Goal: Book appointment/travel/reservation

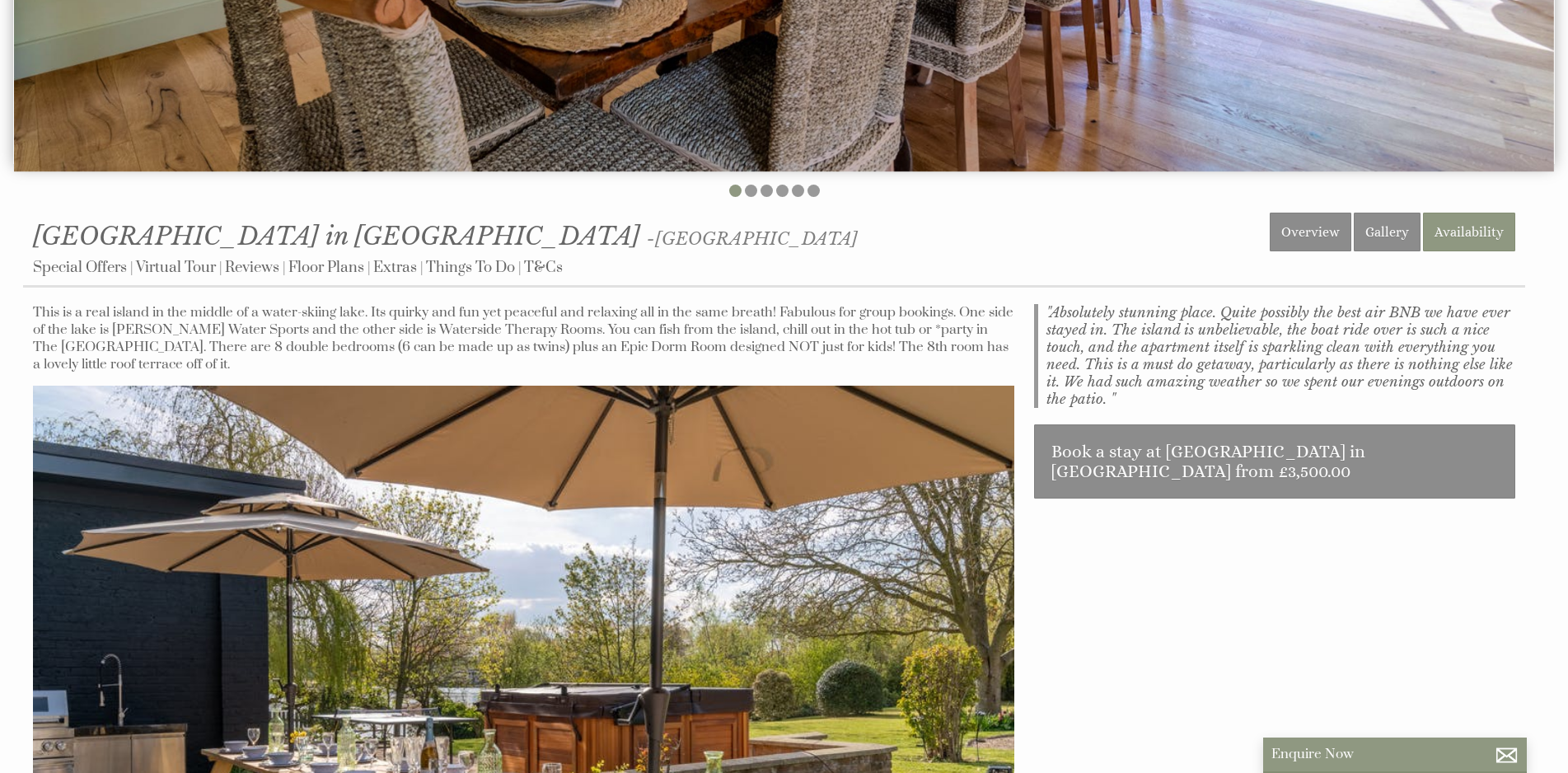
scroll to position [659, 0]
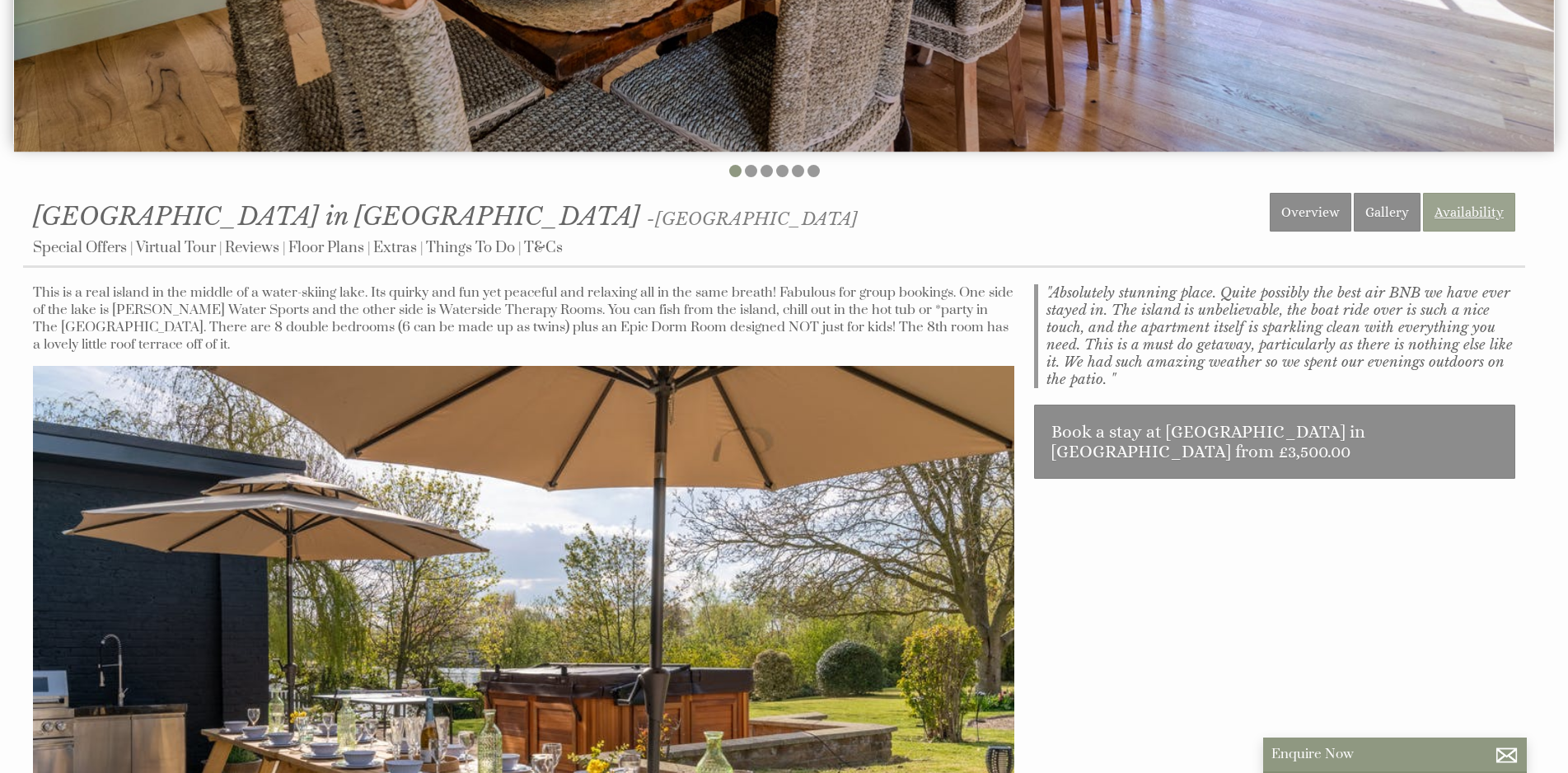
click at [1475, 218] on link "Availability" at bounding box center [1469, 211] width 93 height 38
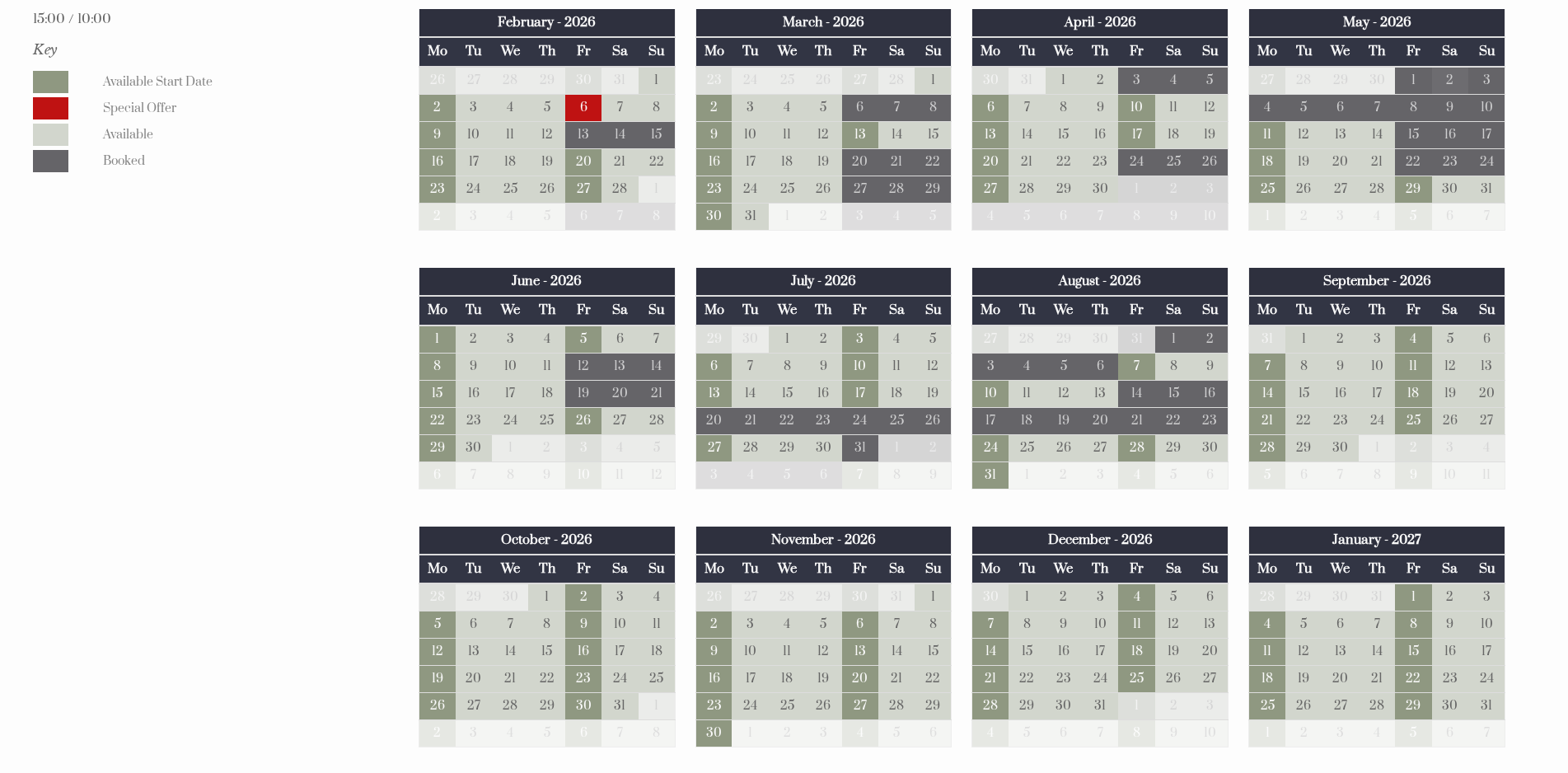
scroll to position [1236, 0]
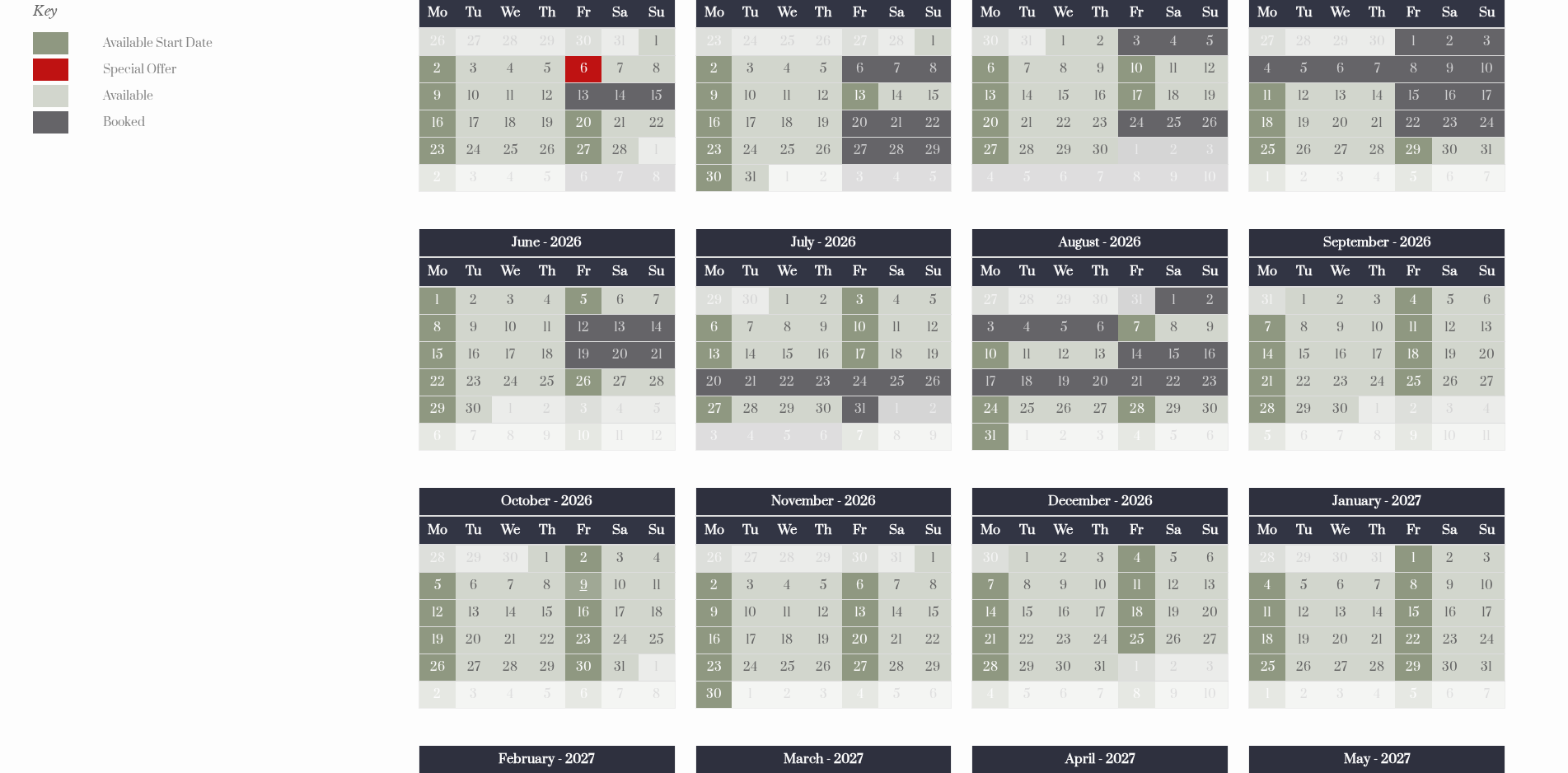
click at [581, 582] on td "9" at bounding box center [583, 586] width 37 height 28
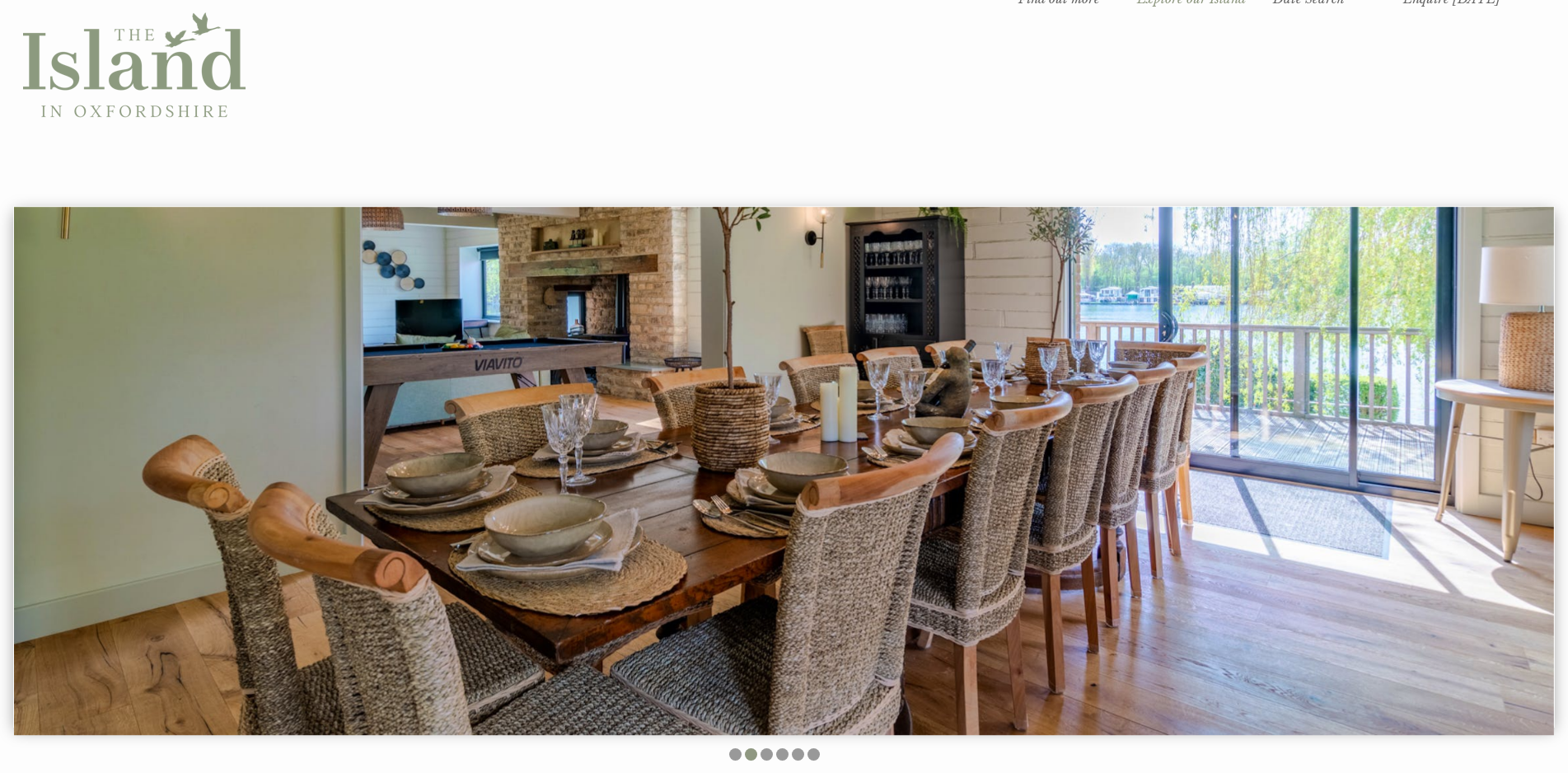
scroll to position [0, 0]
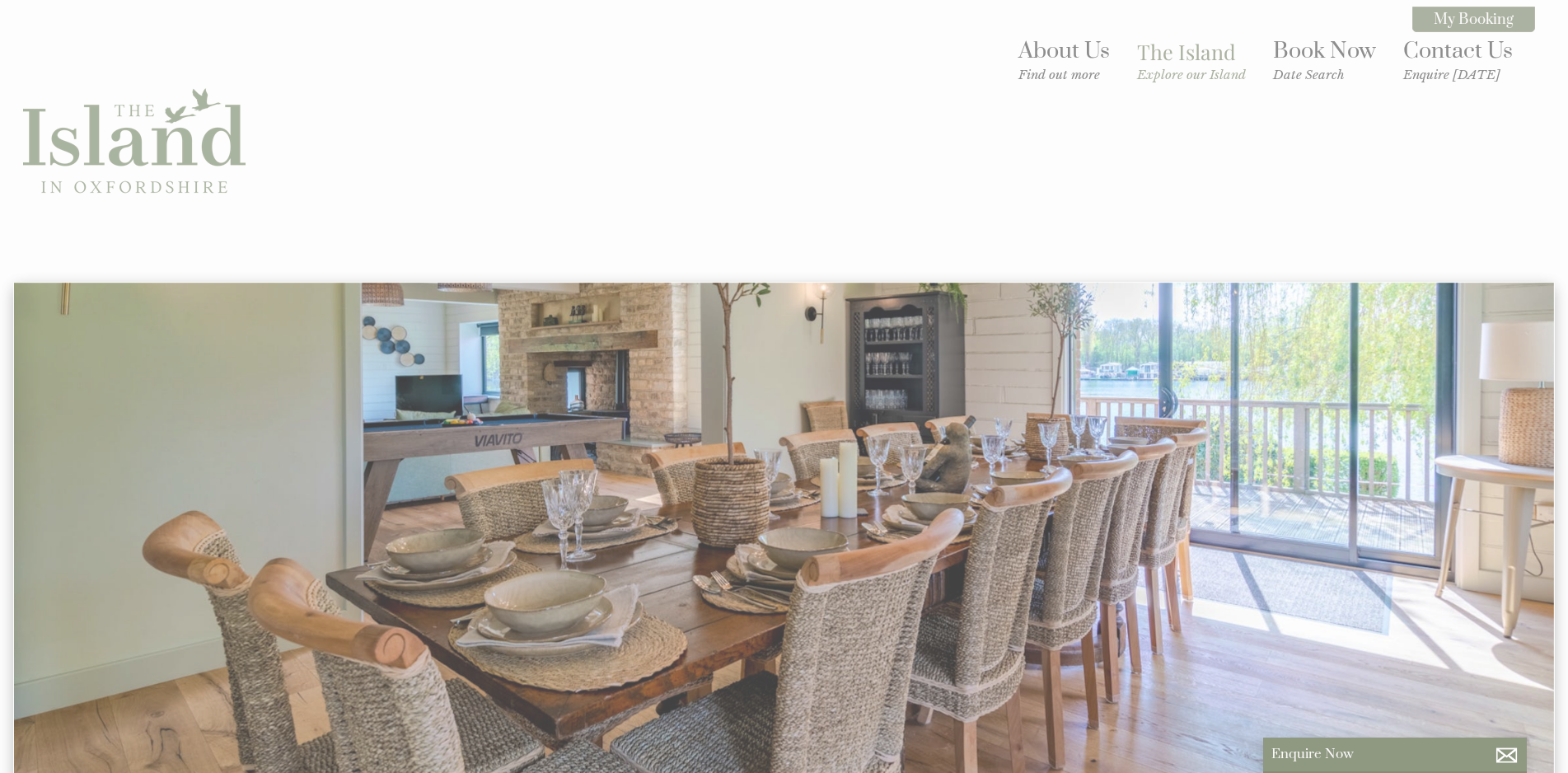
scroll to position [659, 0]
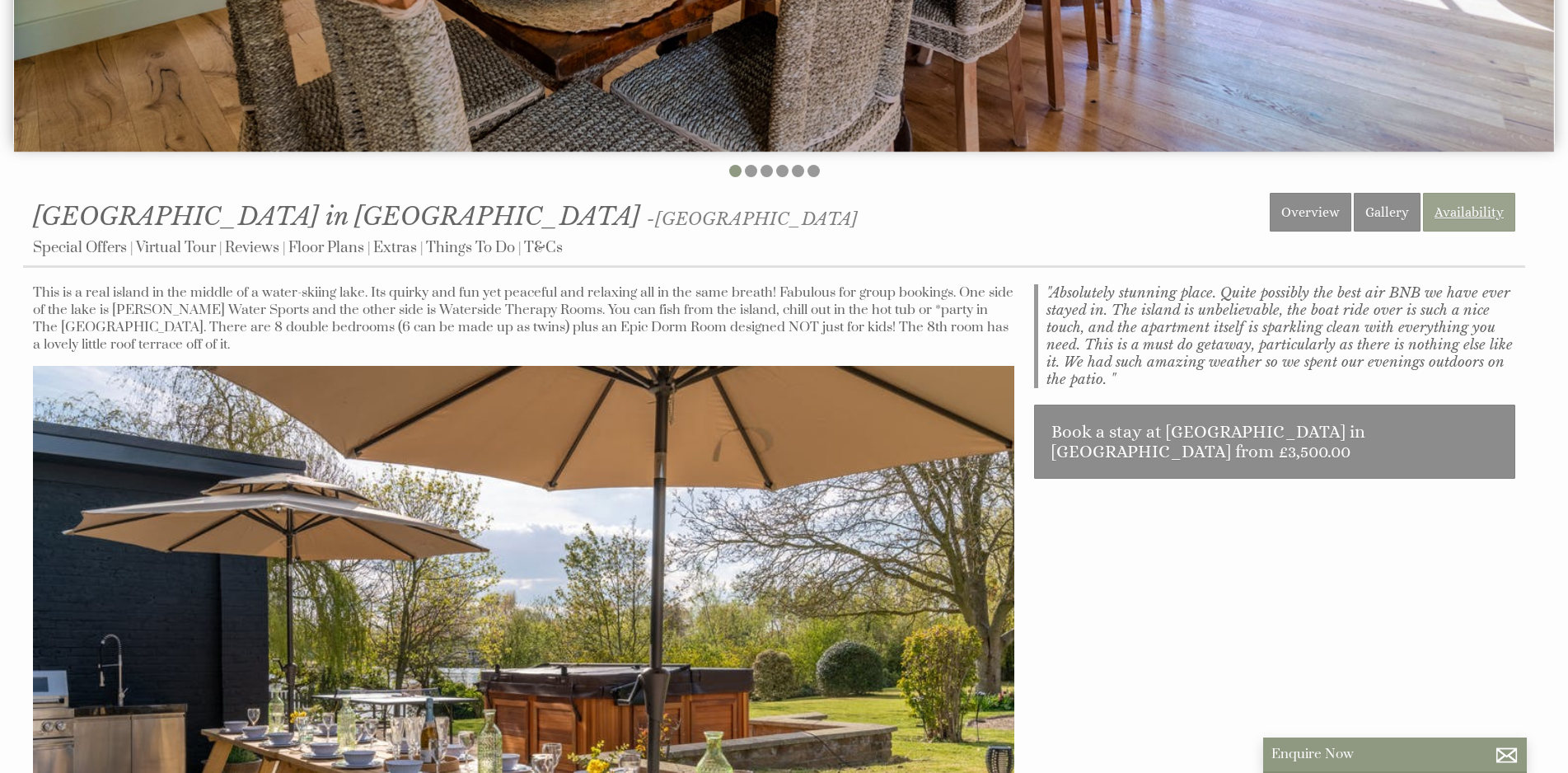
click at [1484, 220] on link "Availability" at bounding box center [1469, 211] width 93 height 38
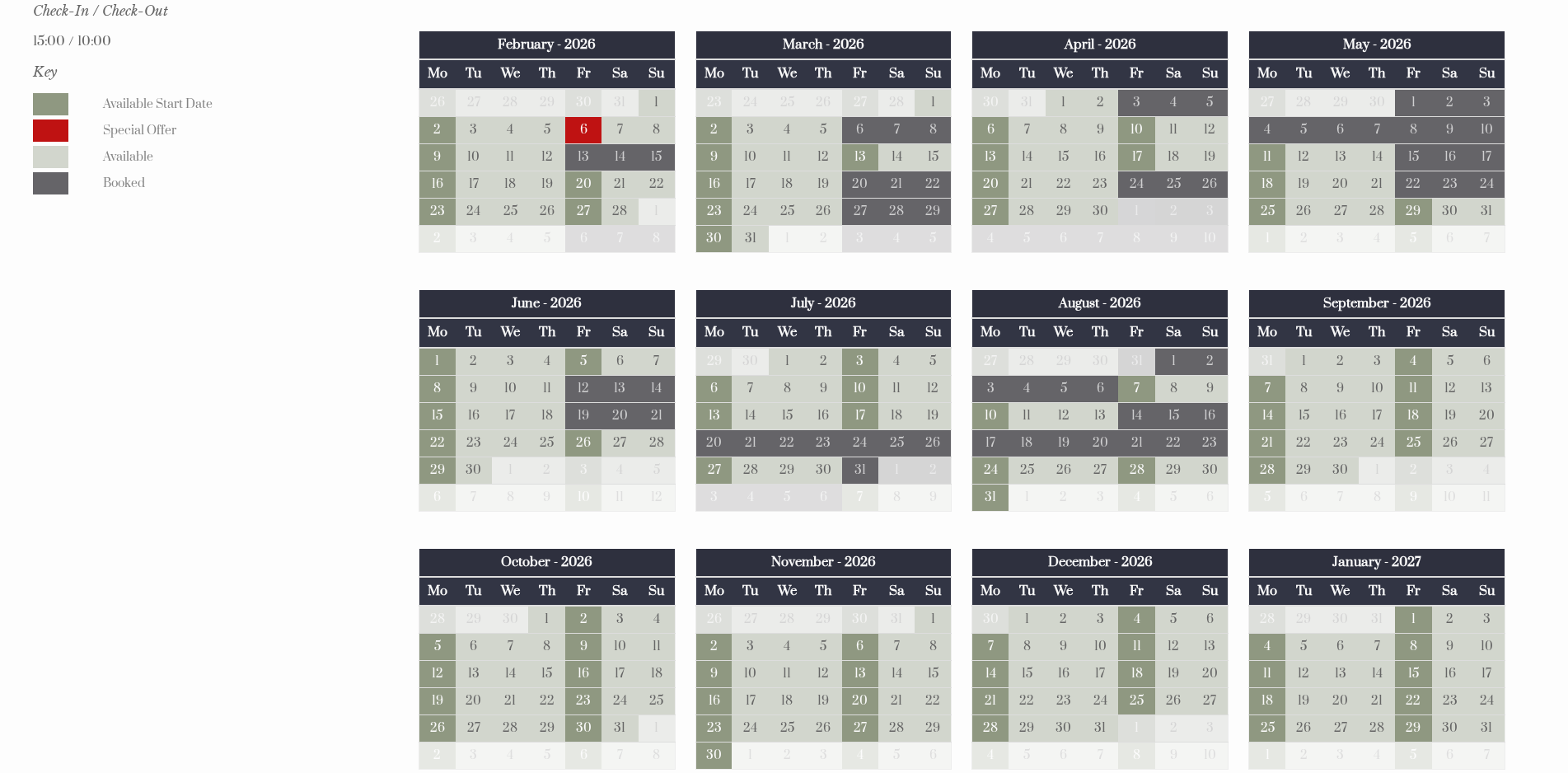
scroll to position [1072, 0]
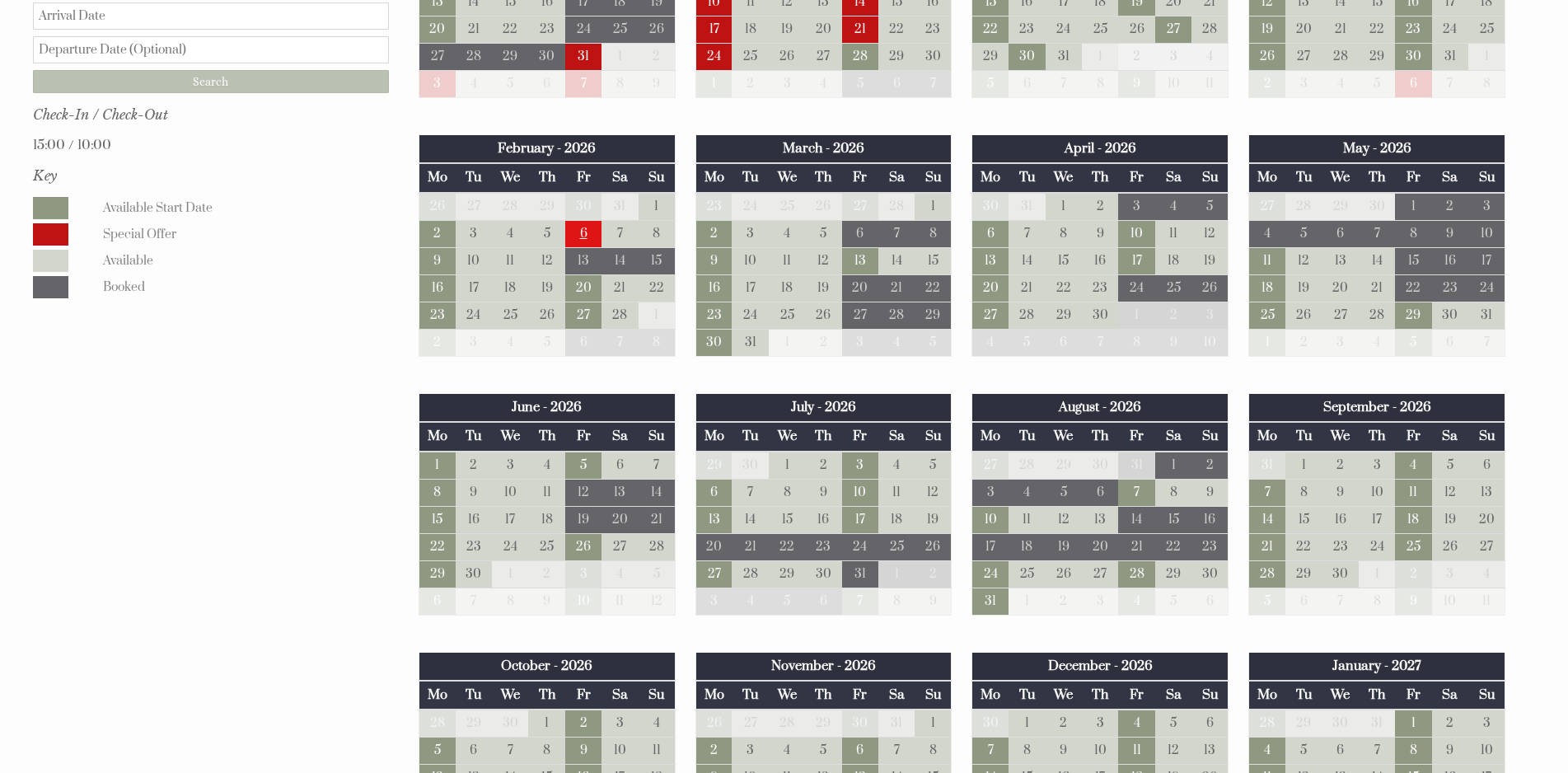
click at [574, 224] on td "6" at bounding box center [583, 234] width 37 height 28
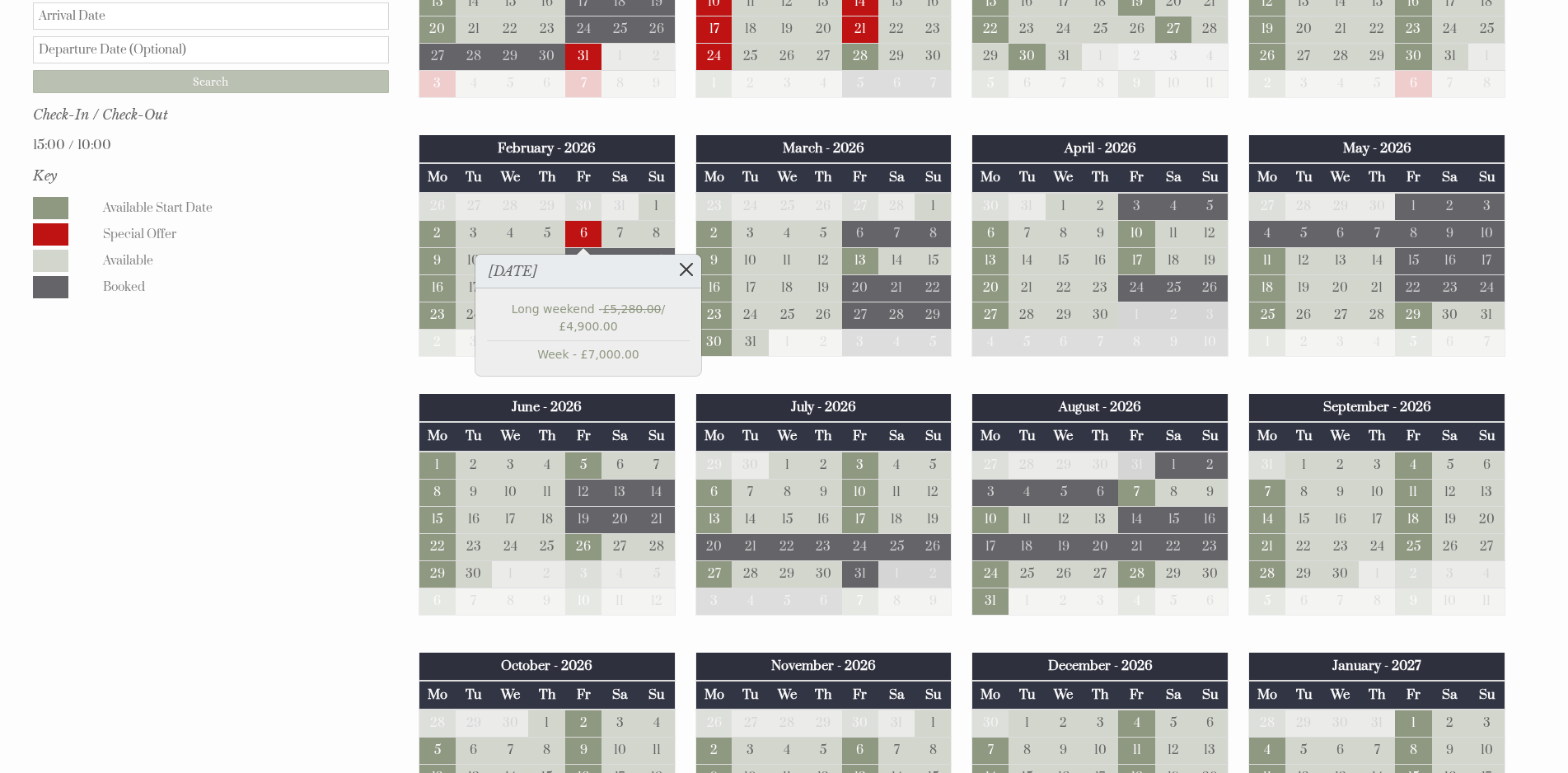
click at [680, 269] on link at bounding box center [686, 269] width 29 height 29
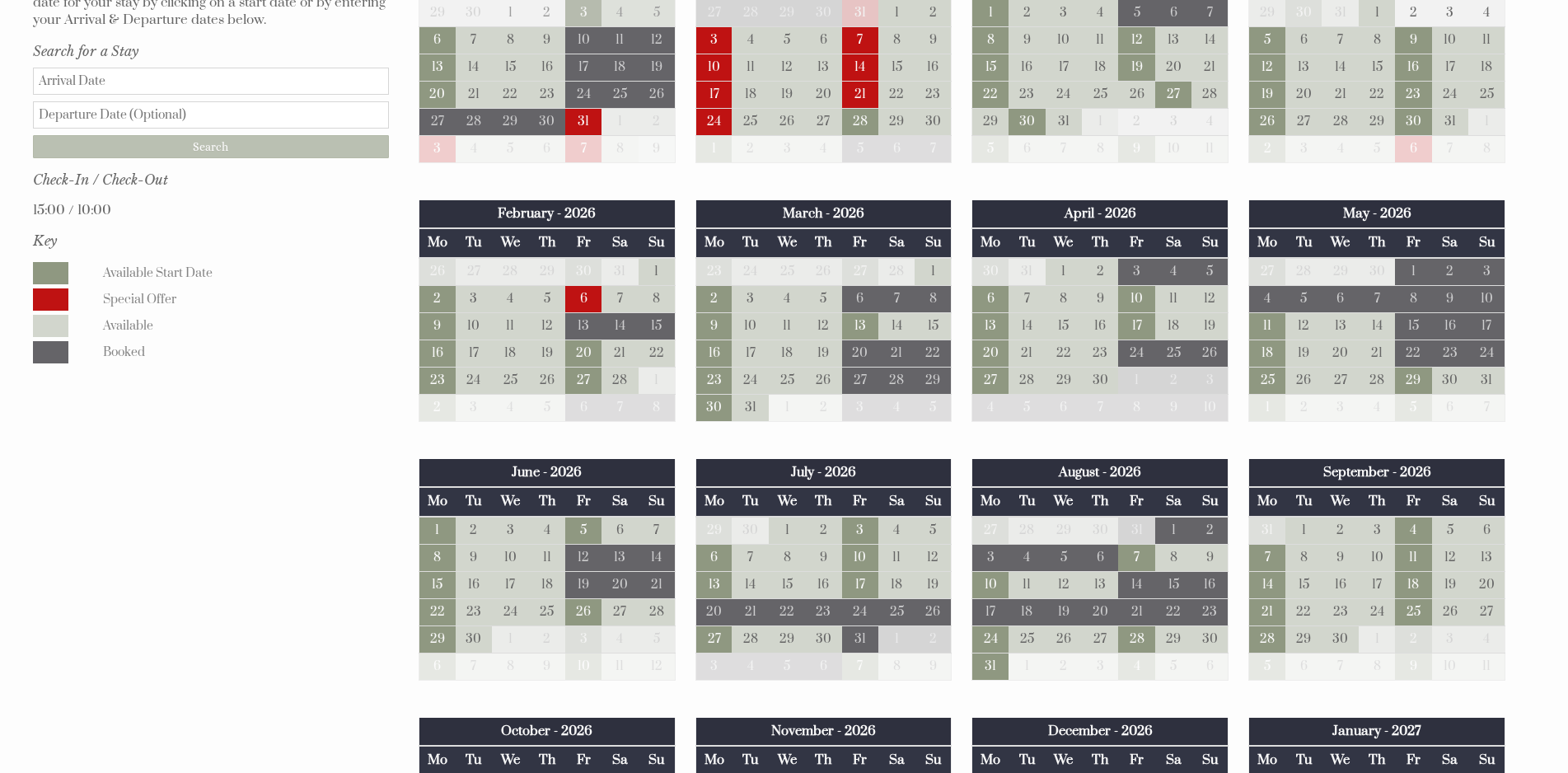
scroll to position [907, 0]
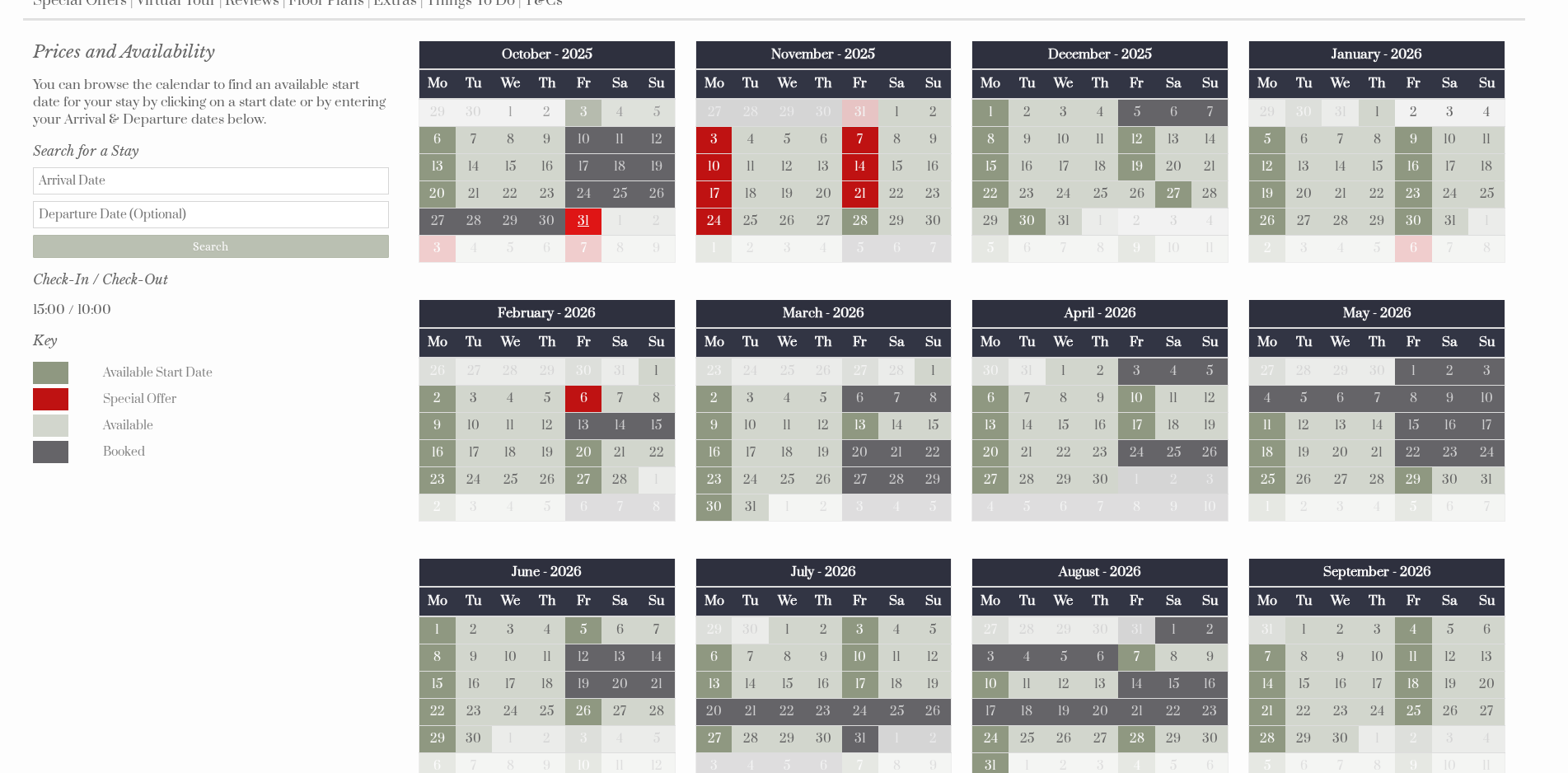
click at [582, 225] on td "31" at bounding box center [583, 221] width 37 height 28
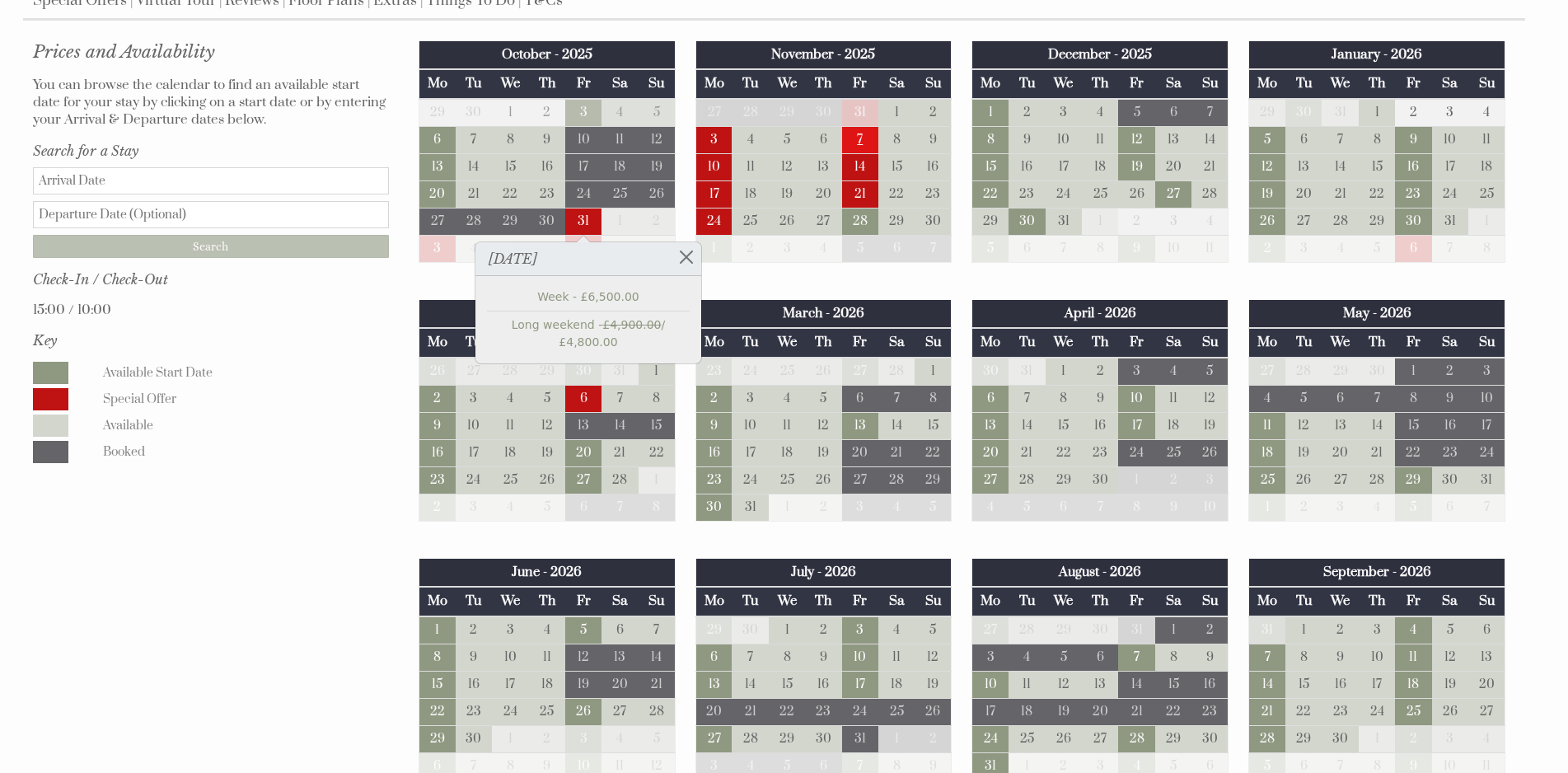
click at [869, 135] on td "7" at bounding box center [860, 139] width 37 height 28
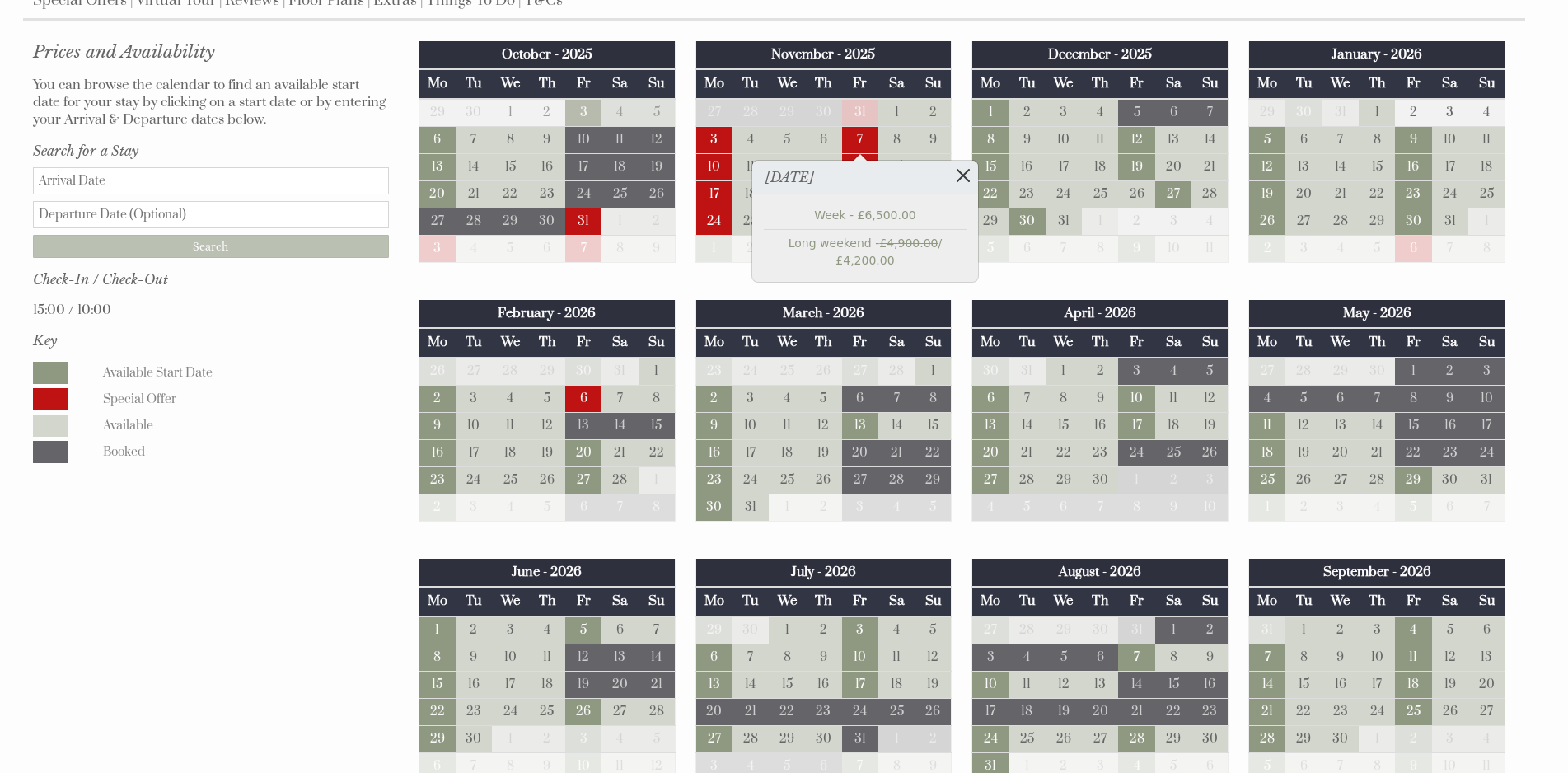
click at [958, 169] on link at bounding box center [964, 175] width 29 height 29
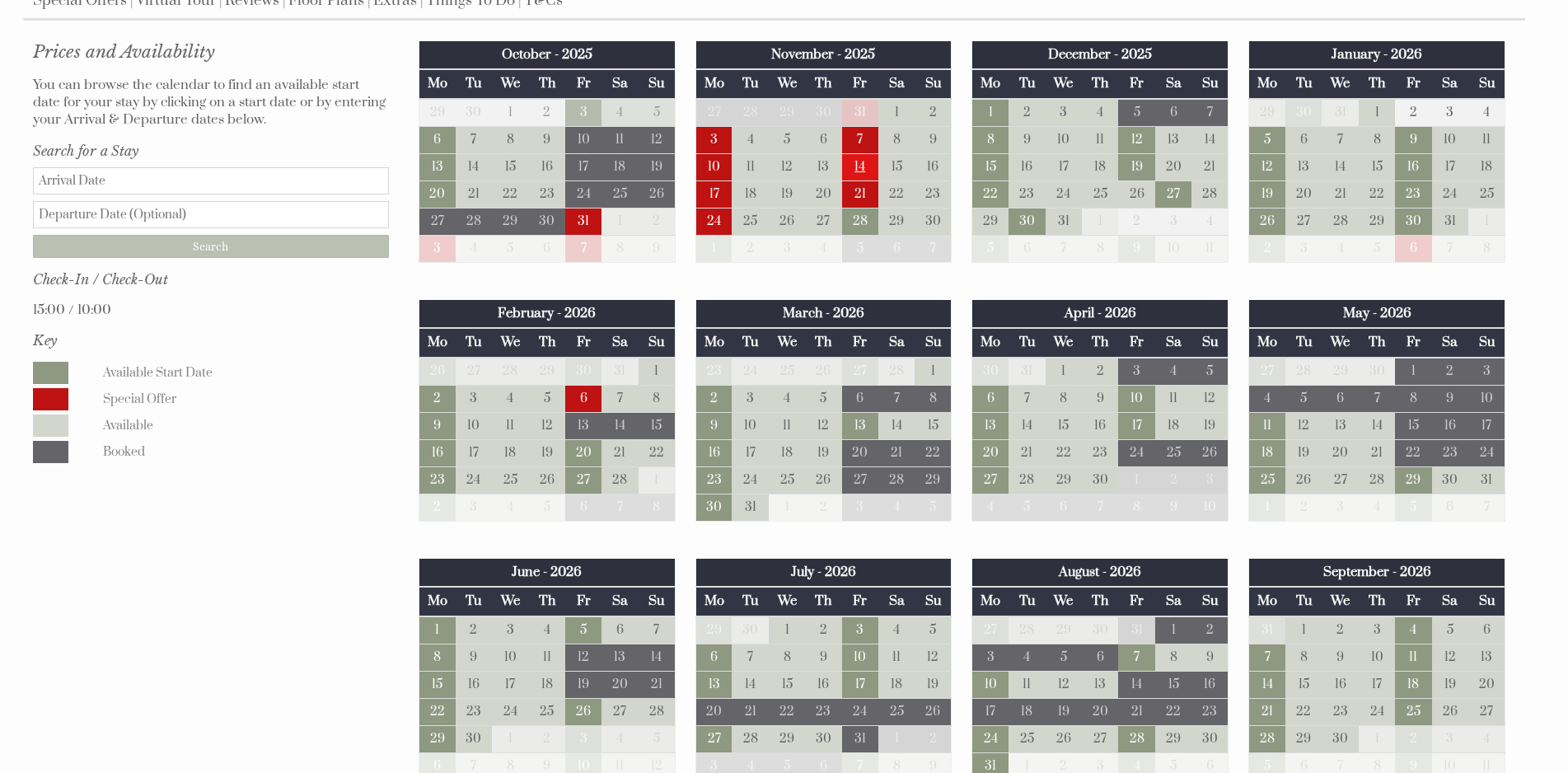
click at [867, 171] on td "14" at bounding box center [860, 167] width 37 height 28
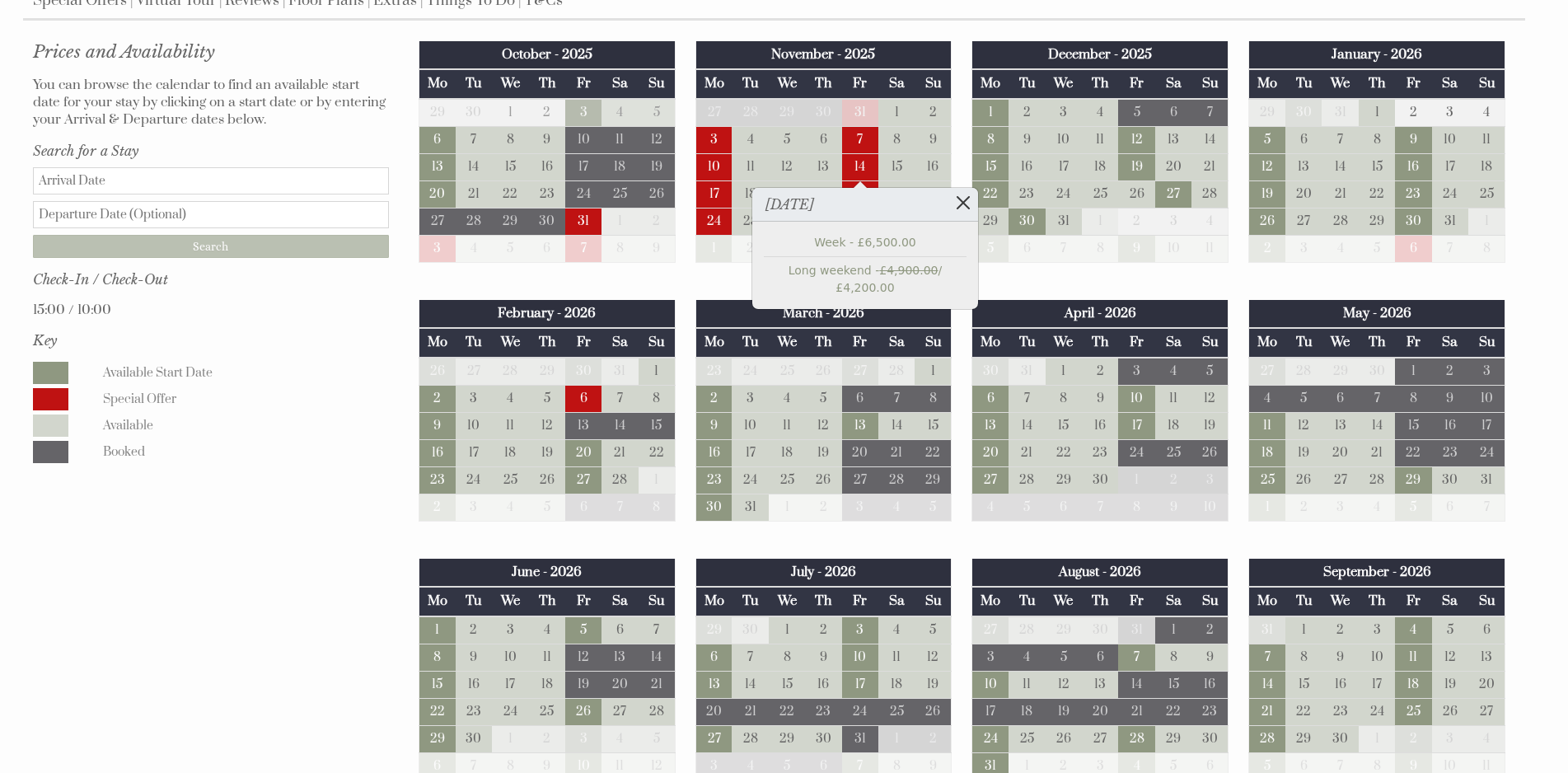
click at [951, 196] on link at bounding box center [964, 202] width 29 height 29
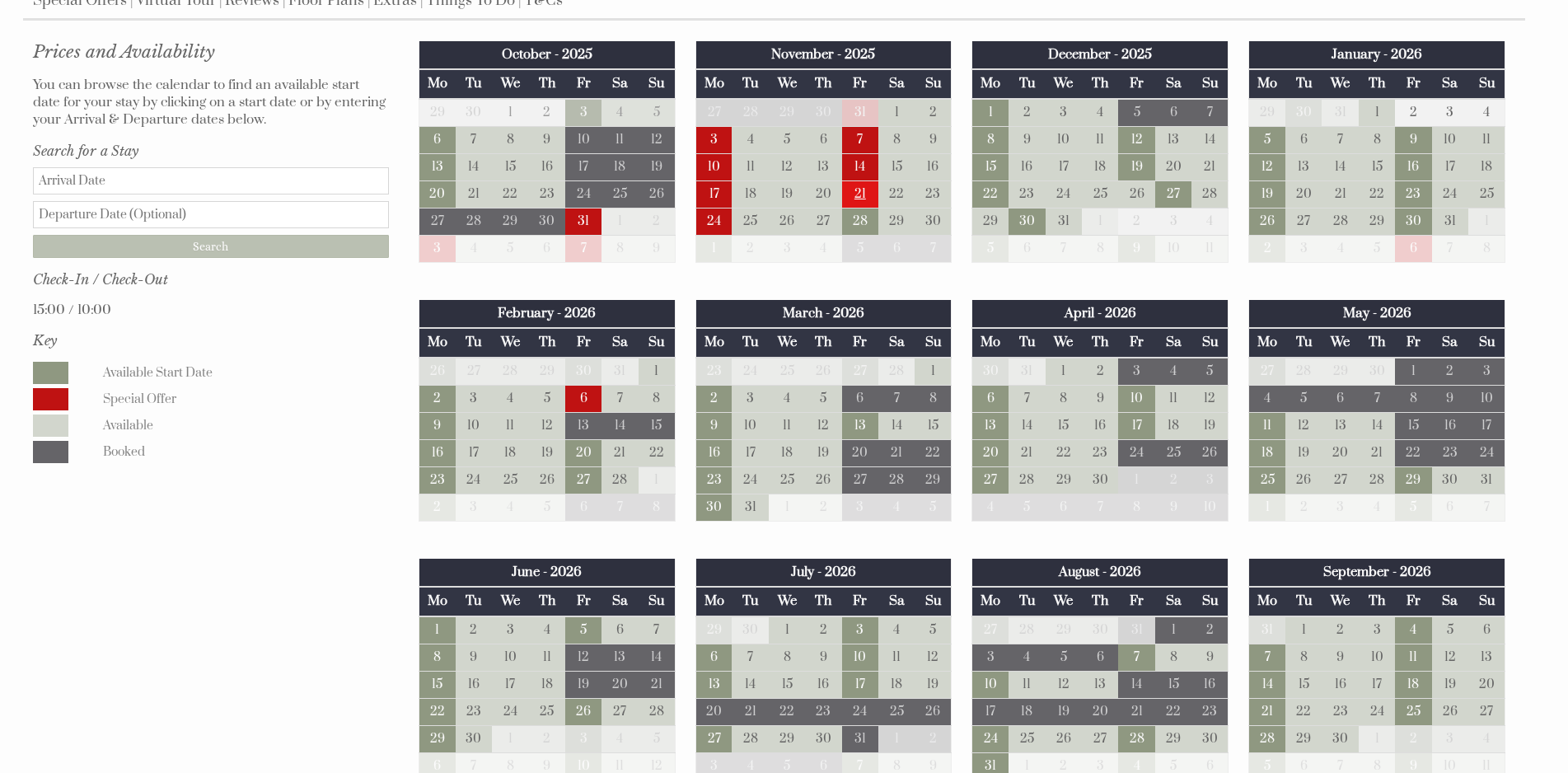
click at [858, 193] on td "21" at bounding box center [860, 193] width 37 height 28
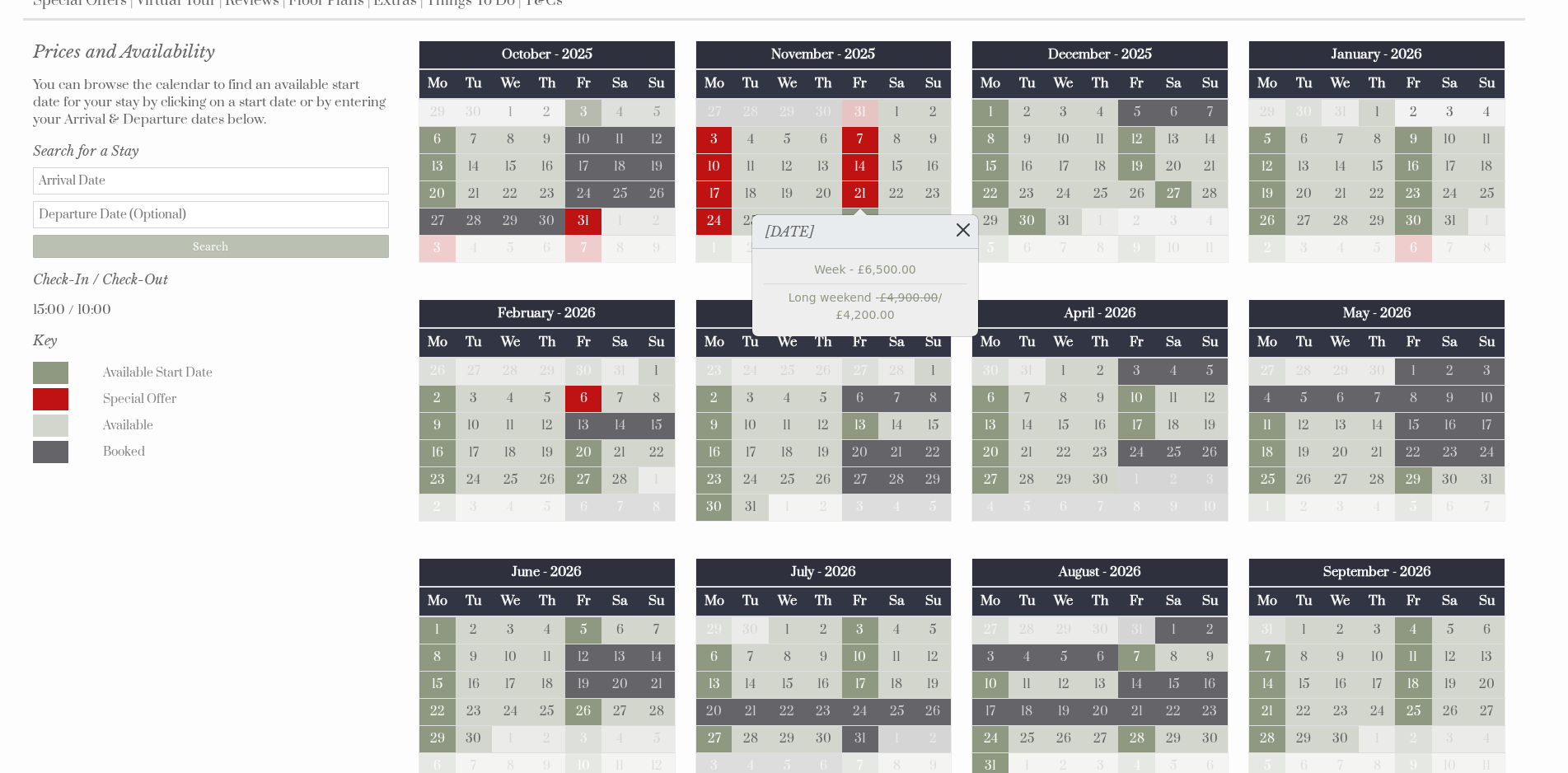
click at [952, 230] on link at bounding box center [964, 229] width 29 height 29
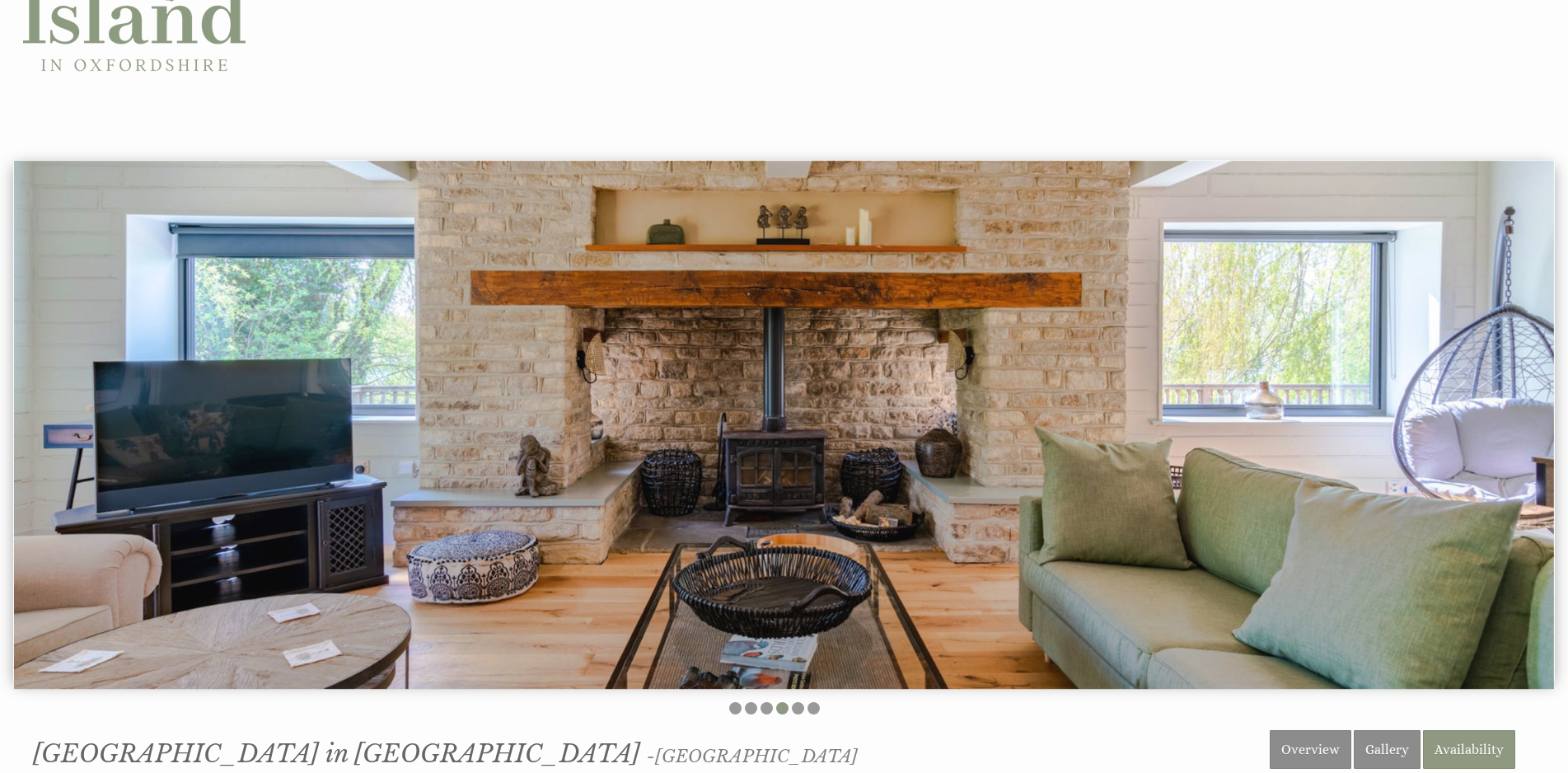
scroll to position [0, 0]
